Goal: Information Seeking & Learning: Learn about a topic

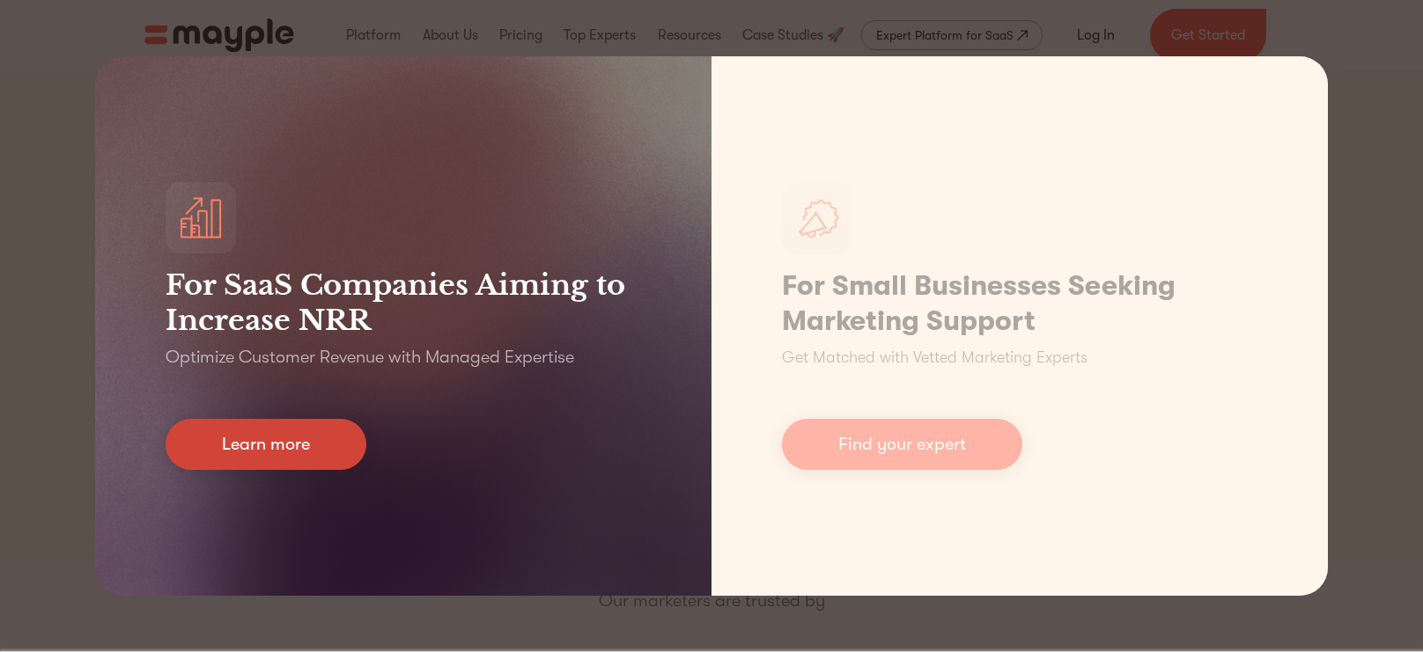
click at [233, 445] on link "Learn more" at bounding box center [266, 444] width 201 height 51
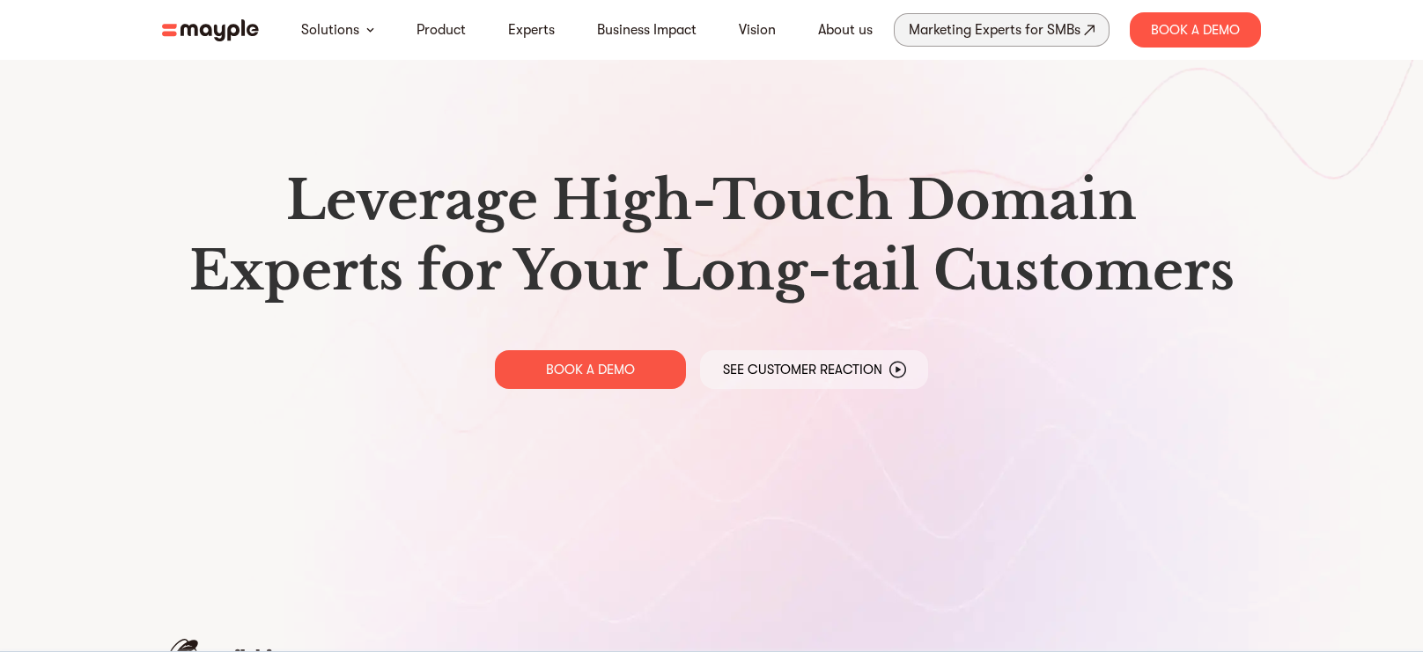
click at [967, 38] on div "Marketing Experts for SMBs" at bounding box center [995, 30] width 172 height 25
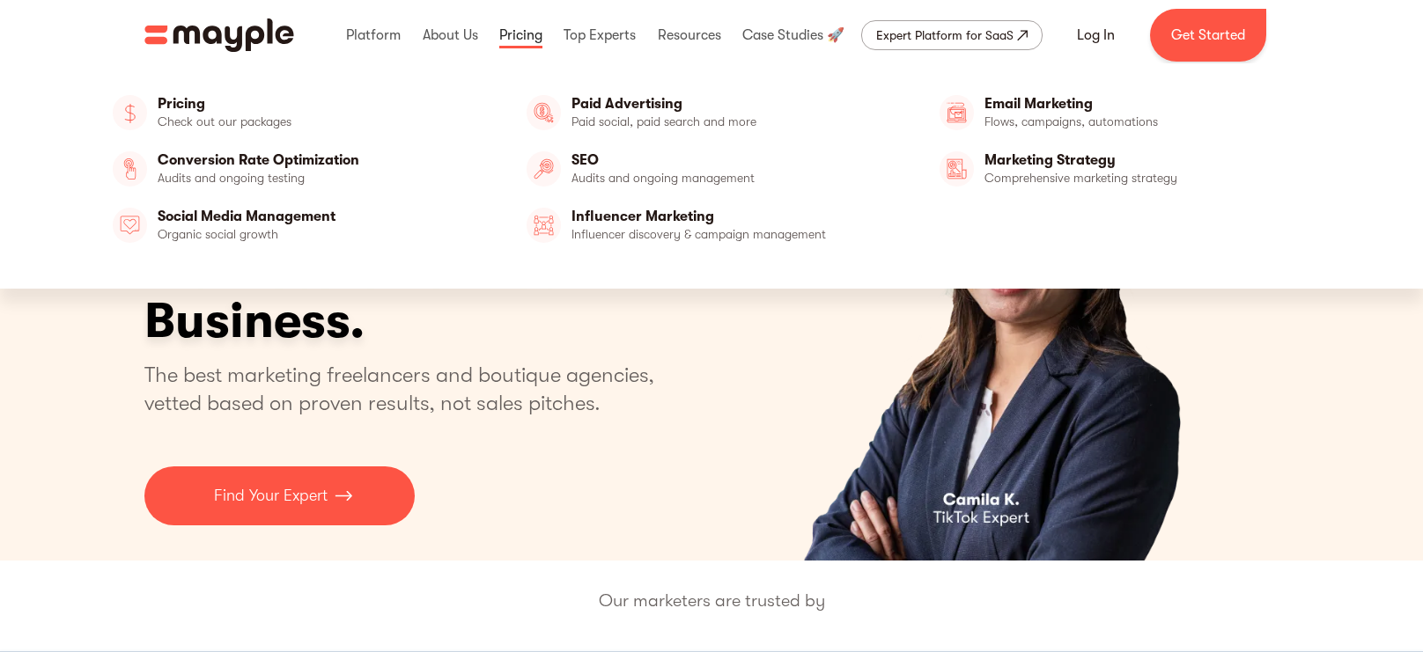
click at [506, 33] on link at bounding box center [521, 35] width 52 height 56
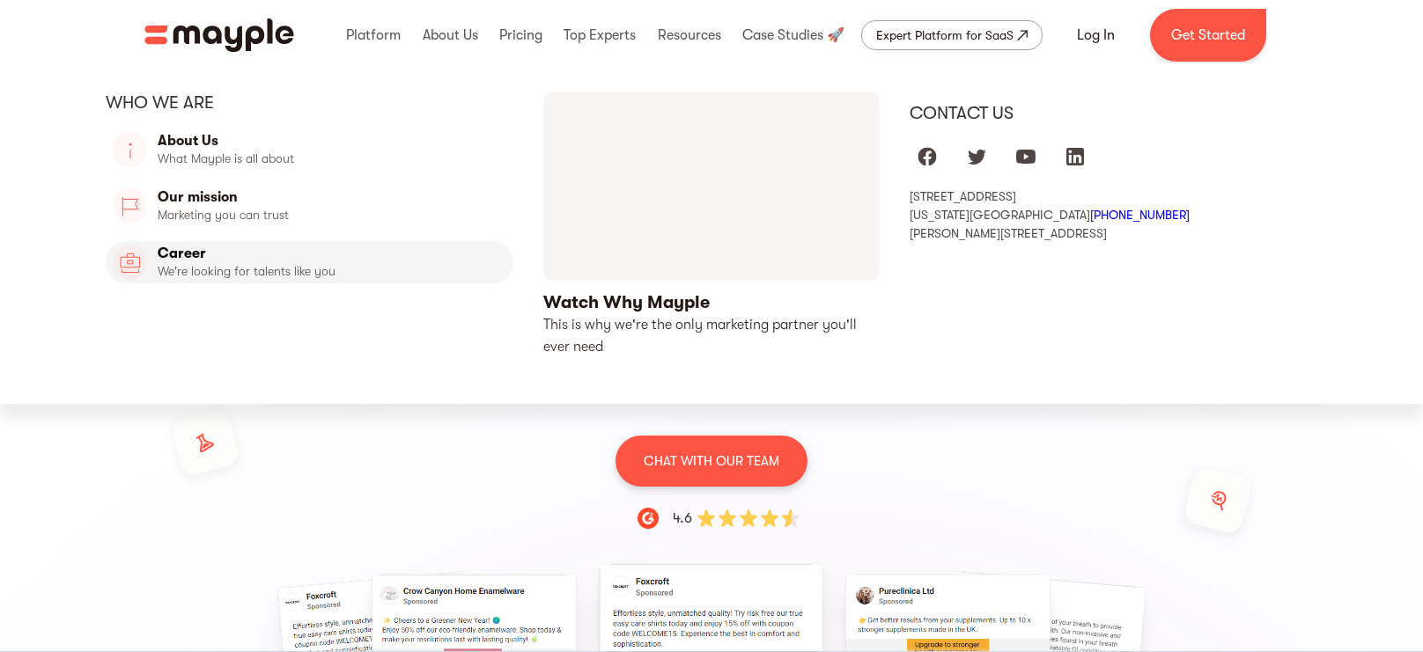
click at [195, 274] on link "Career" at bounding box center [310, 262] width 408 height 42
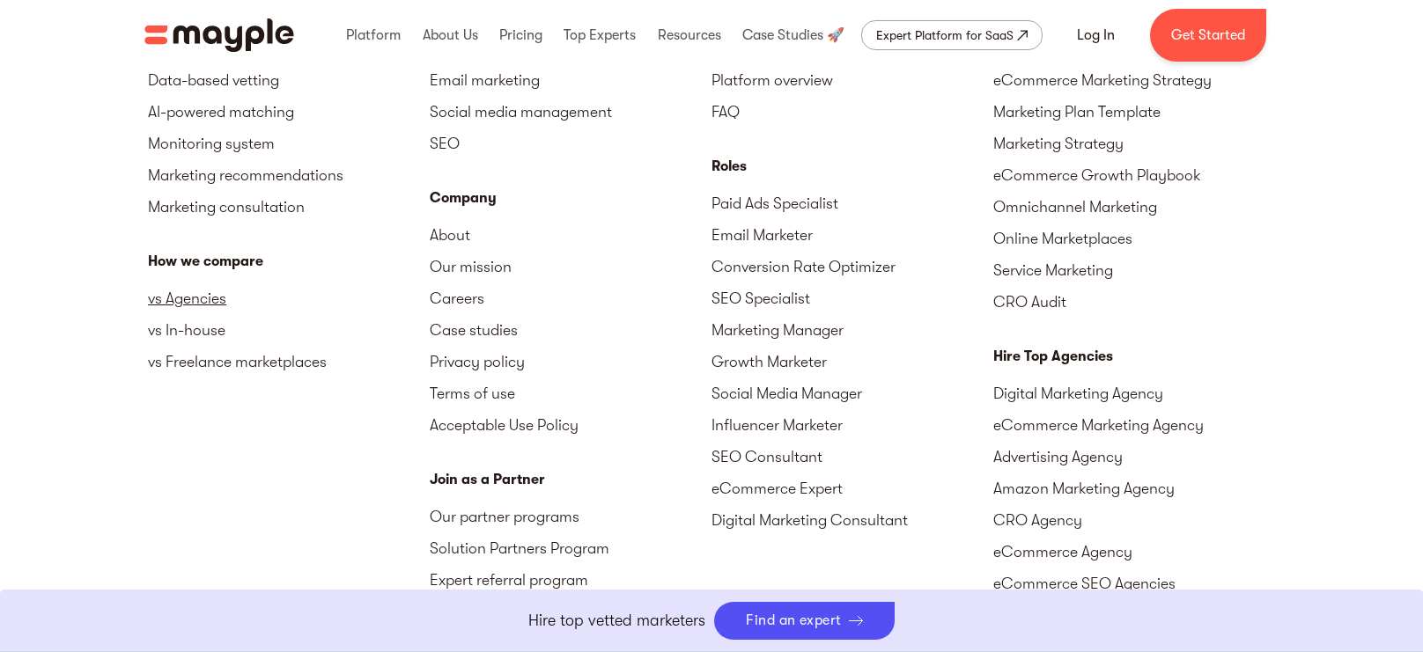
scroll to position [4416, 0]
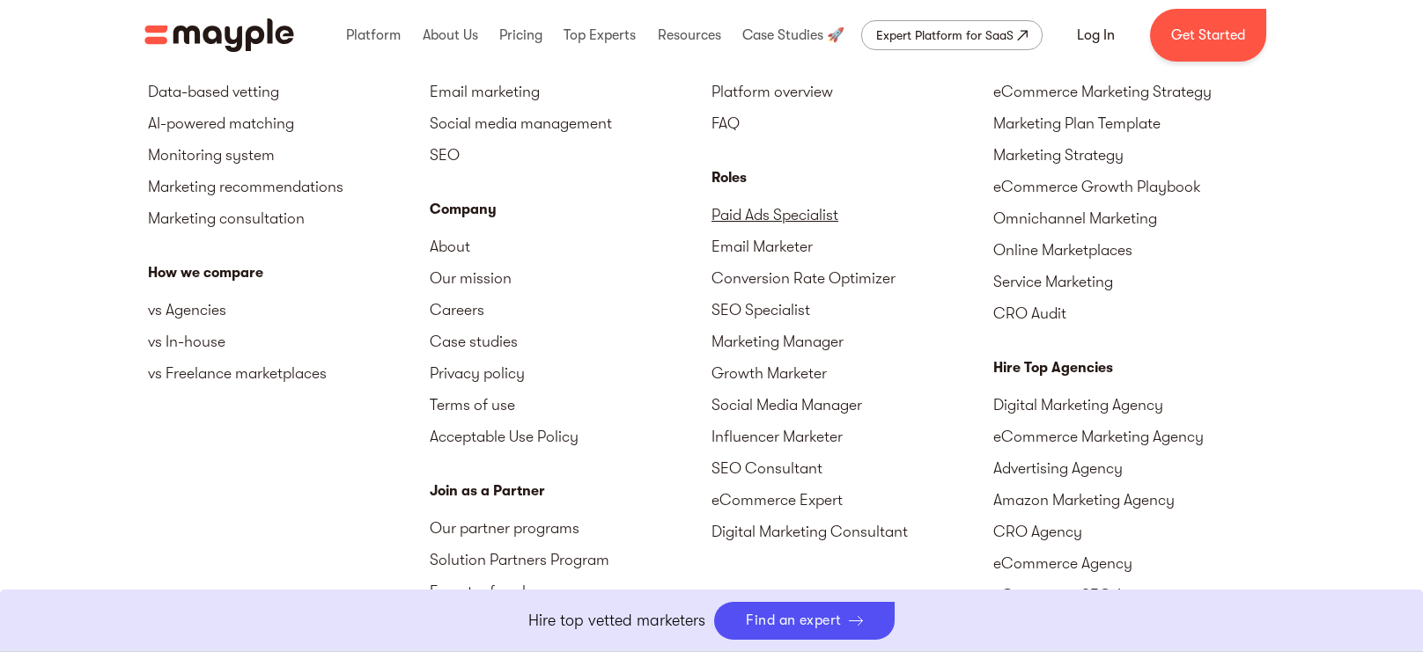
click at [824, 220] on link "Paid Ads Specialist" at bounding box center [852, 215] width 282 height 32
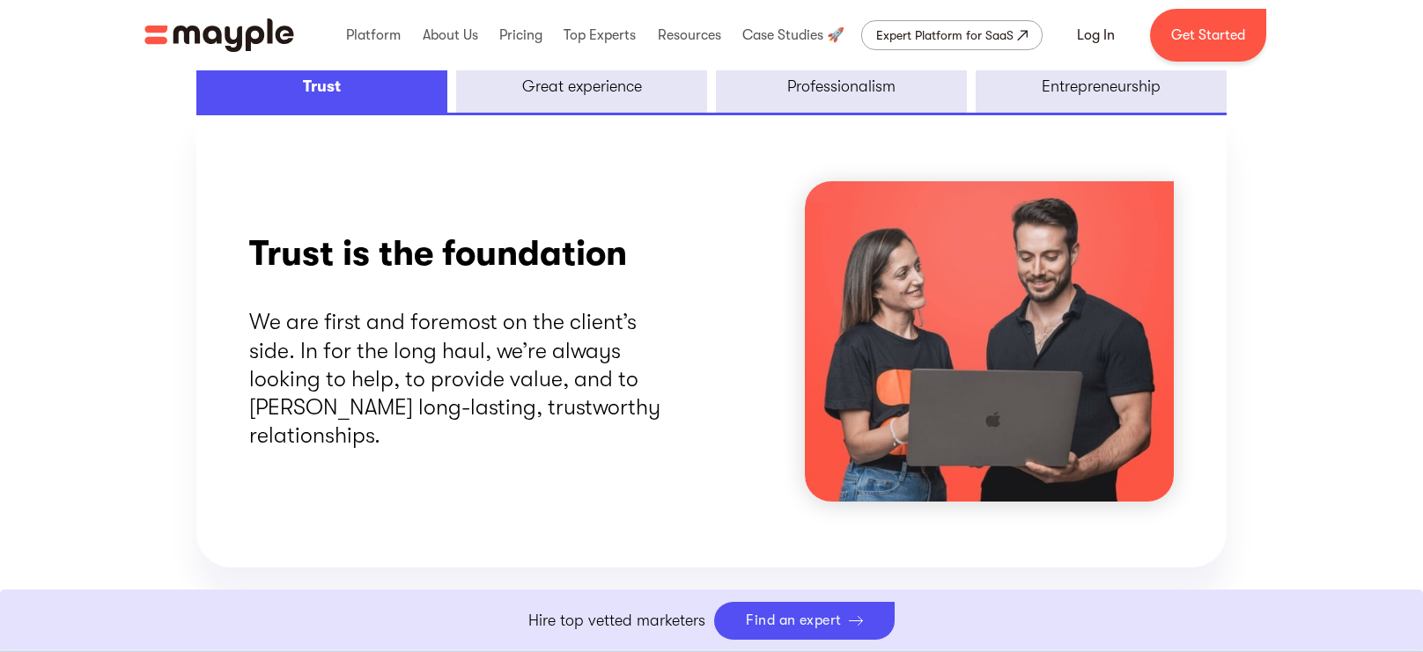
scroll to position [2401, 0]
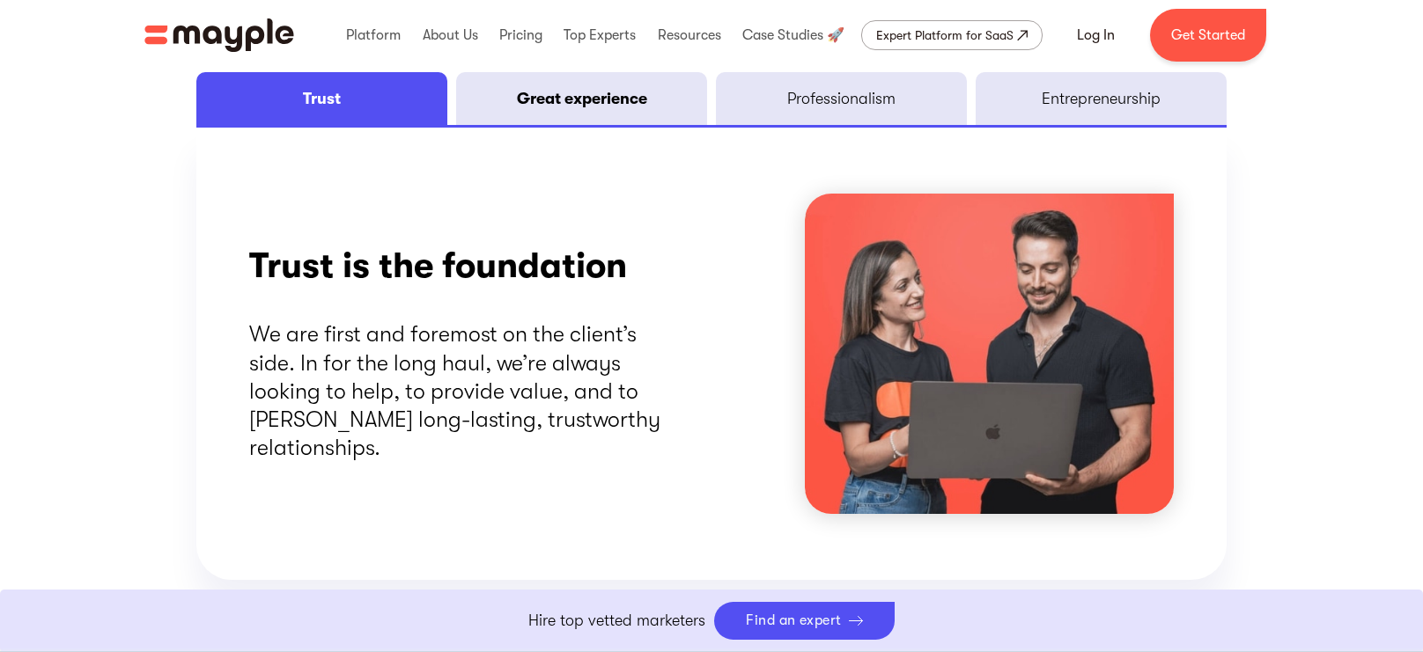
click at [568, 101] on div "Great experience" at bounding box center [582, 98] width 130 height 21
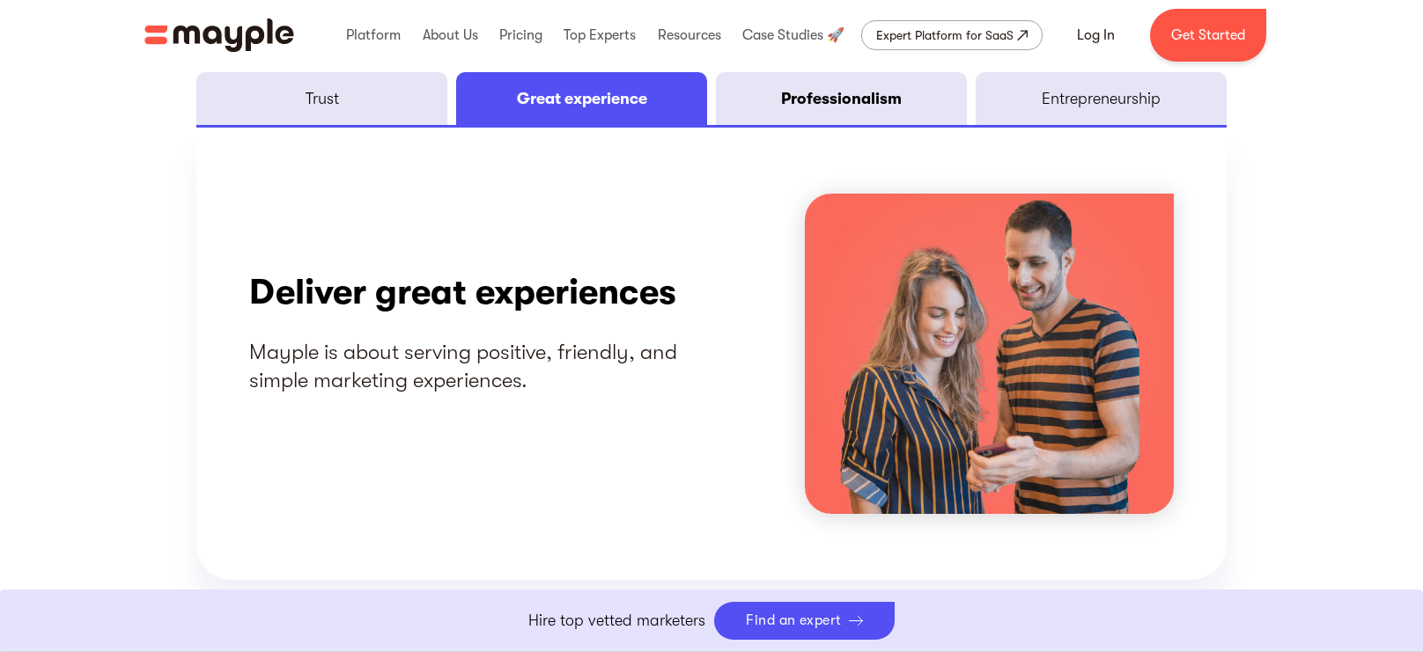
click at [799, 104] on div "Professionalism" at bounding box center [841, 98] width 121 height 21
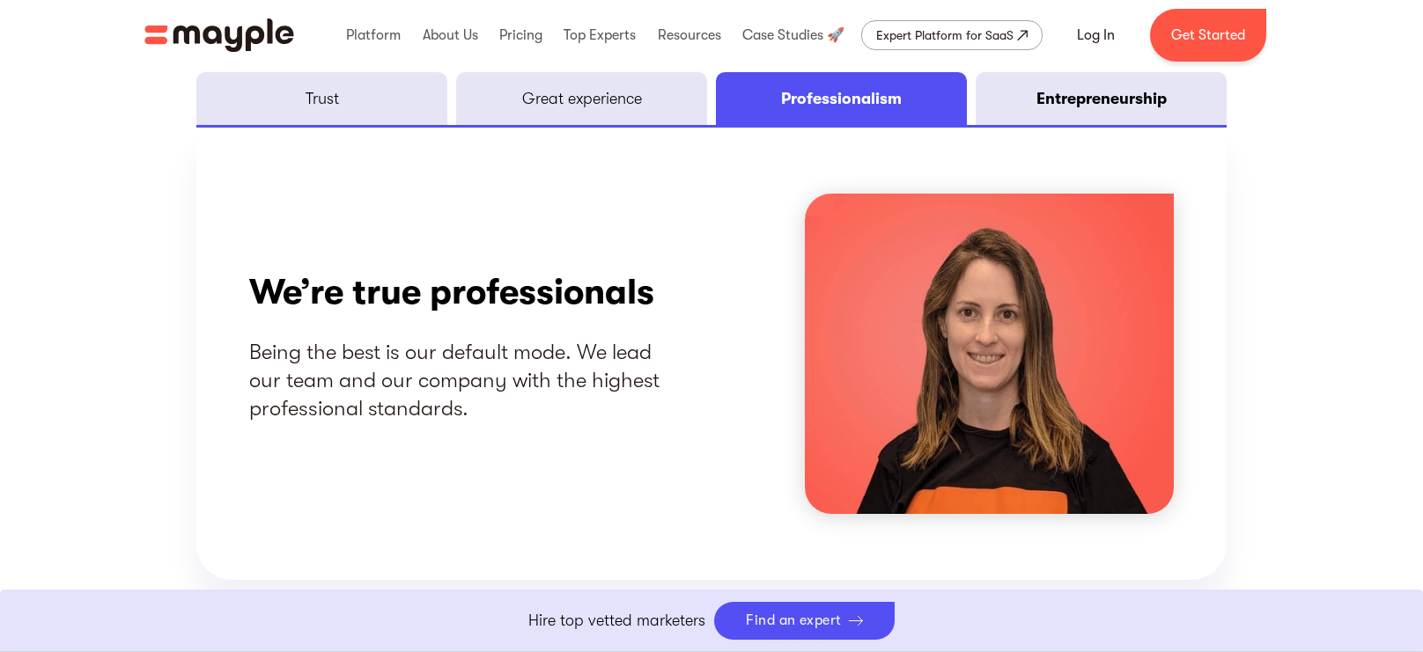
click at [1128, 76] on link "Entrepreneurship" at bounding box center [1101, 98] width 251 height 53
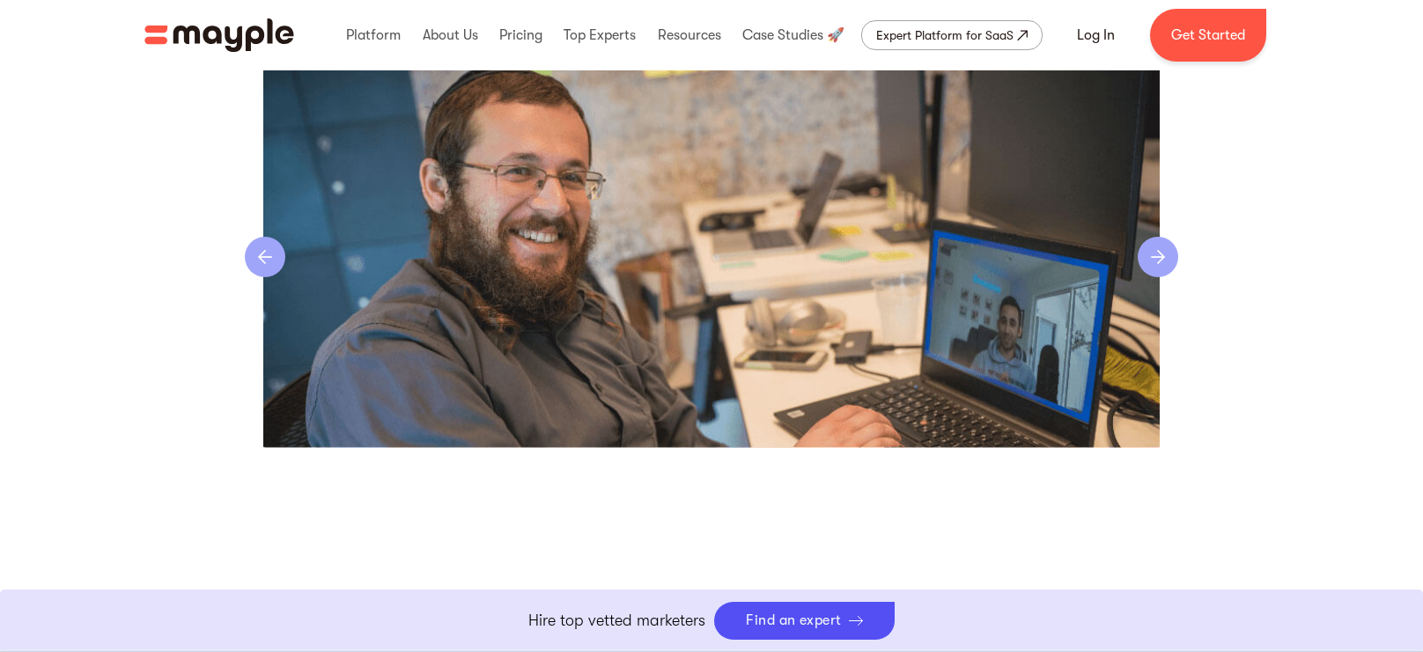
scroll to position [3791, 0]
click at [1149, 259] on div "next slide" at bounding box center [1158, 258] width 41 height 41
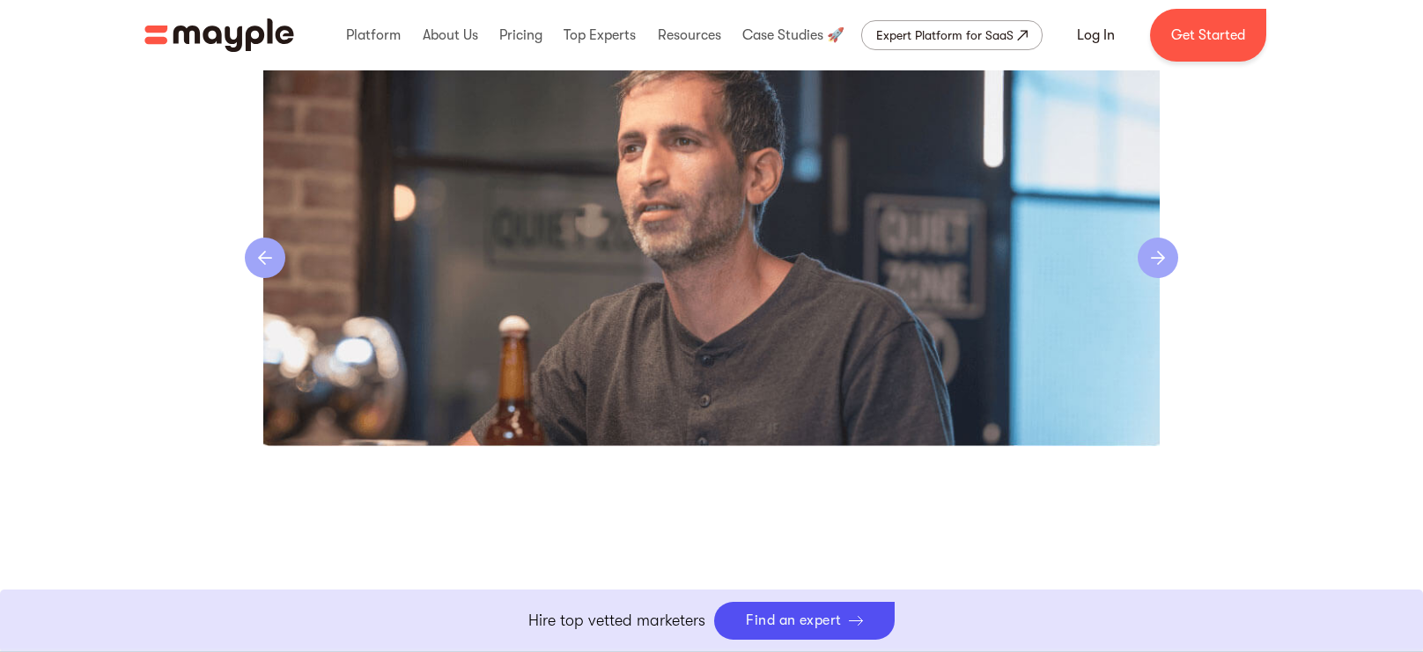
click at [1149, 259] on div "next slide" at bounding box center [1158, 258] width 41 height 41
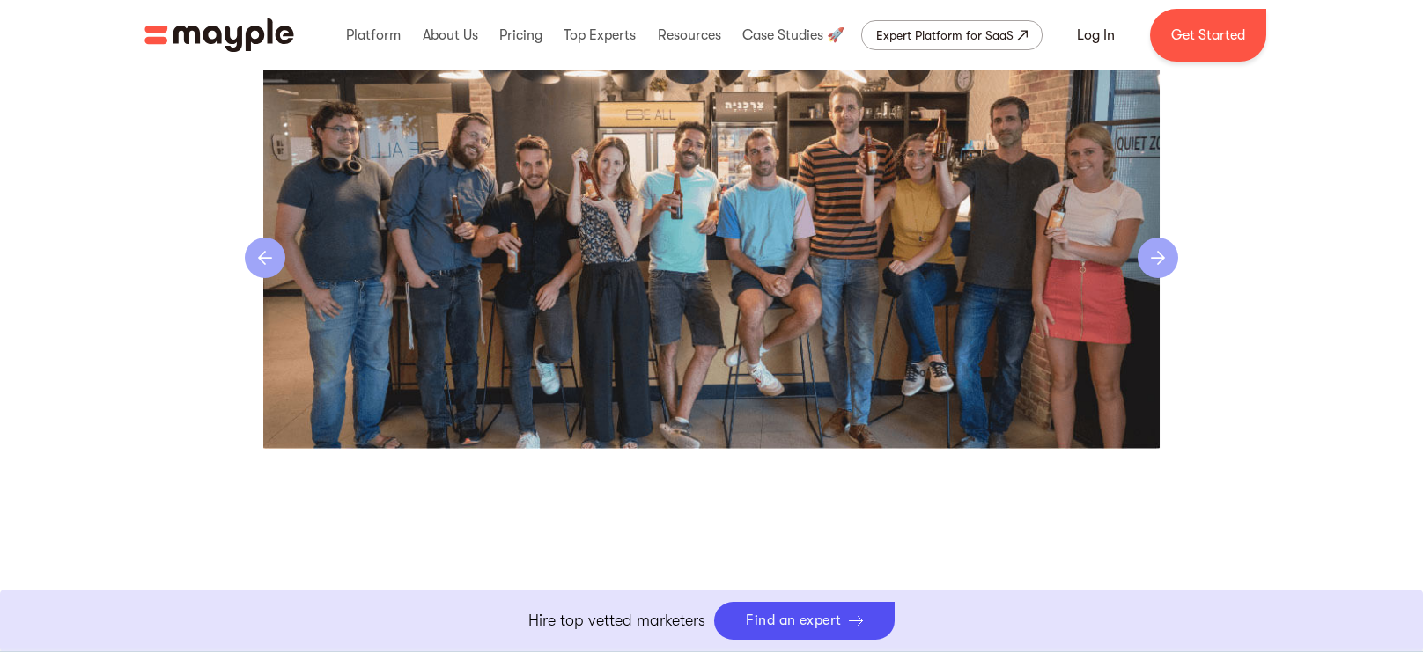
click at [1151, 260] on div "next slide" at bounding box center [1158, 258] width 41 height 41
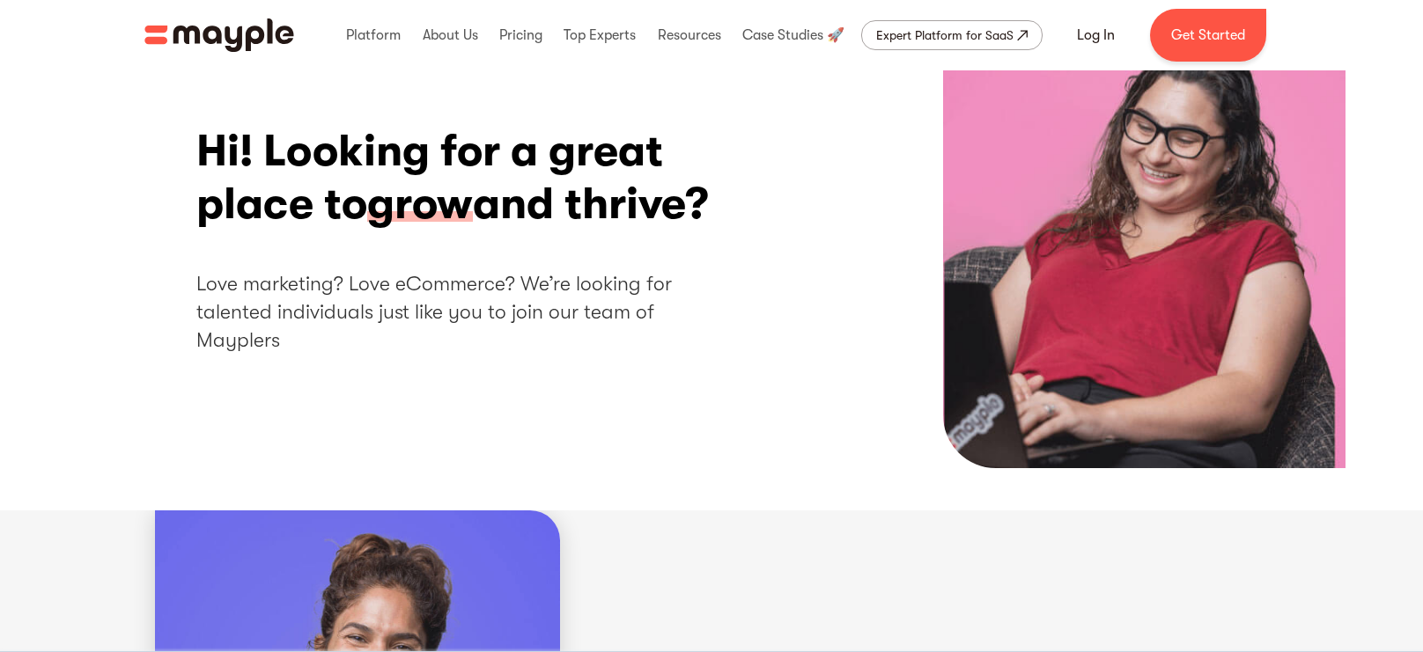
scroll to position [0, 0]
